Goal: Task Accomplishment & Management: Use online tool/utility

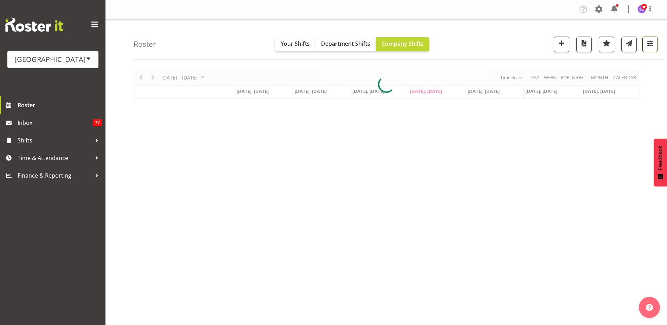
click at [652, 49] on button "button" at bounding box center [650, 44] width 15 height 15
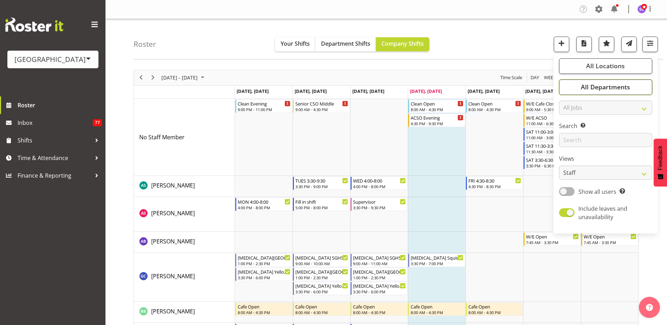
click at [631, 88] on button "All Departments" at bounding box center [605, 86] width 93 height 15
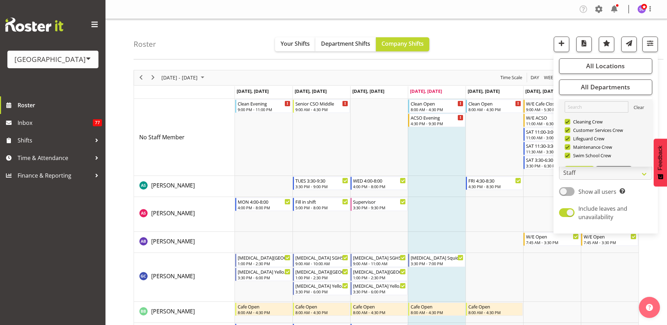
click at [635, 104] on link "Clear" at bounding box center [639, 108] width 11 height 8
click at [622, 159] on button "Deselect All" at bounding box center [614, 155] width 36 height 13
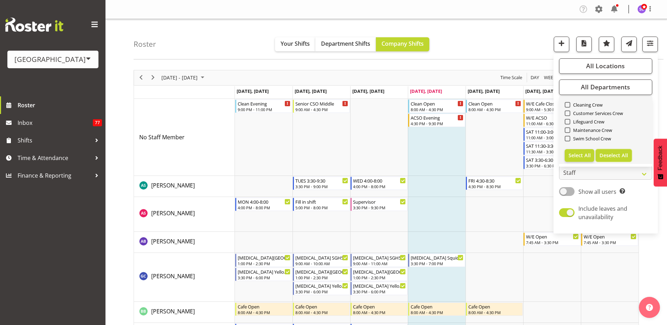
checkbox input "false"
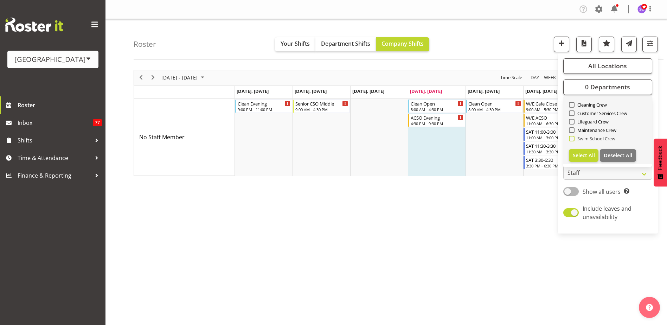
click at [575, 140] on span "Swim School Crew" at bounding box center [595, 139] width 41 height 6
click at [574, 140] on input "Swim School Crew" at bounding box center [571, 138] width 5 height 5
checkbox input "true"
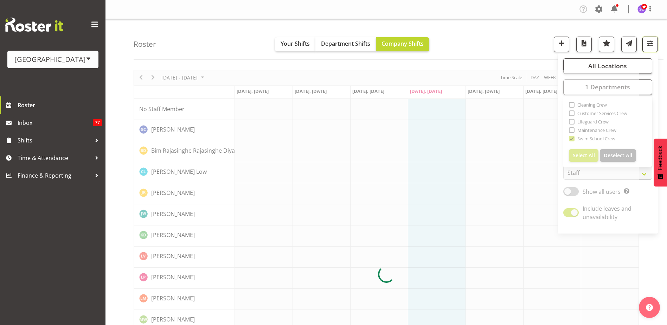
click at [651, 44] on span "button" at bounding box center [650, 43] width 9 height 9
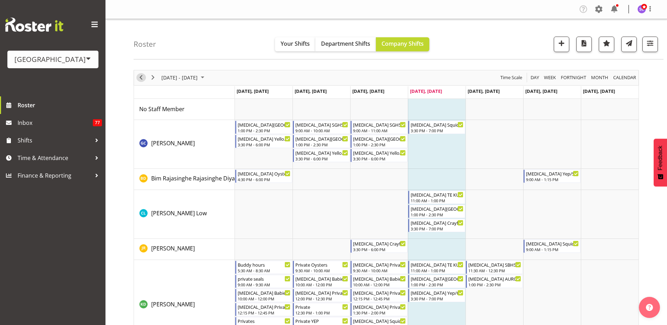
click at [142, 78] on span "Previous" at bounding box center [141, 77] width 8 height 9
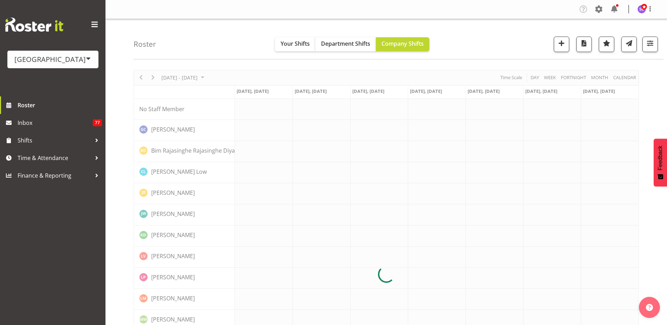
click at [142, 78] on div at bounding box center [386, 274] width 505 height 409
